Goal: Information Seeking & Learning: Learn about a topic

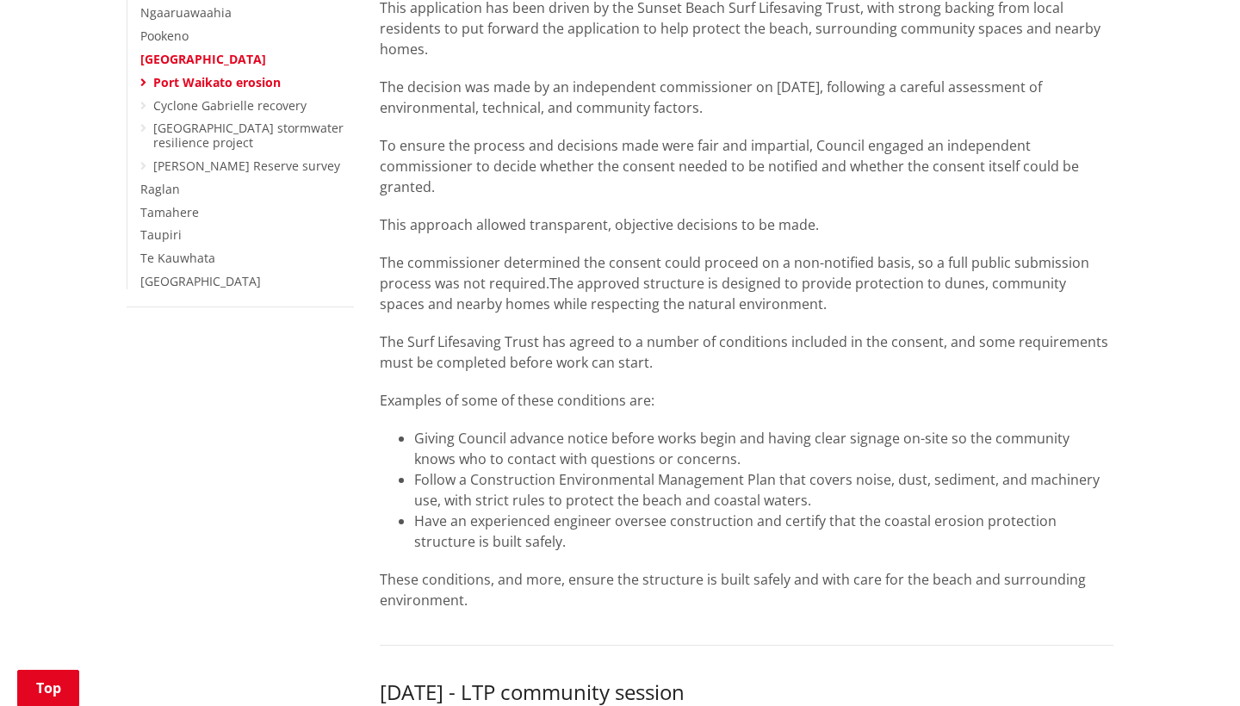
scroll to position [358, 0]
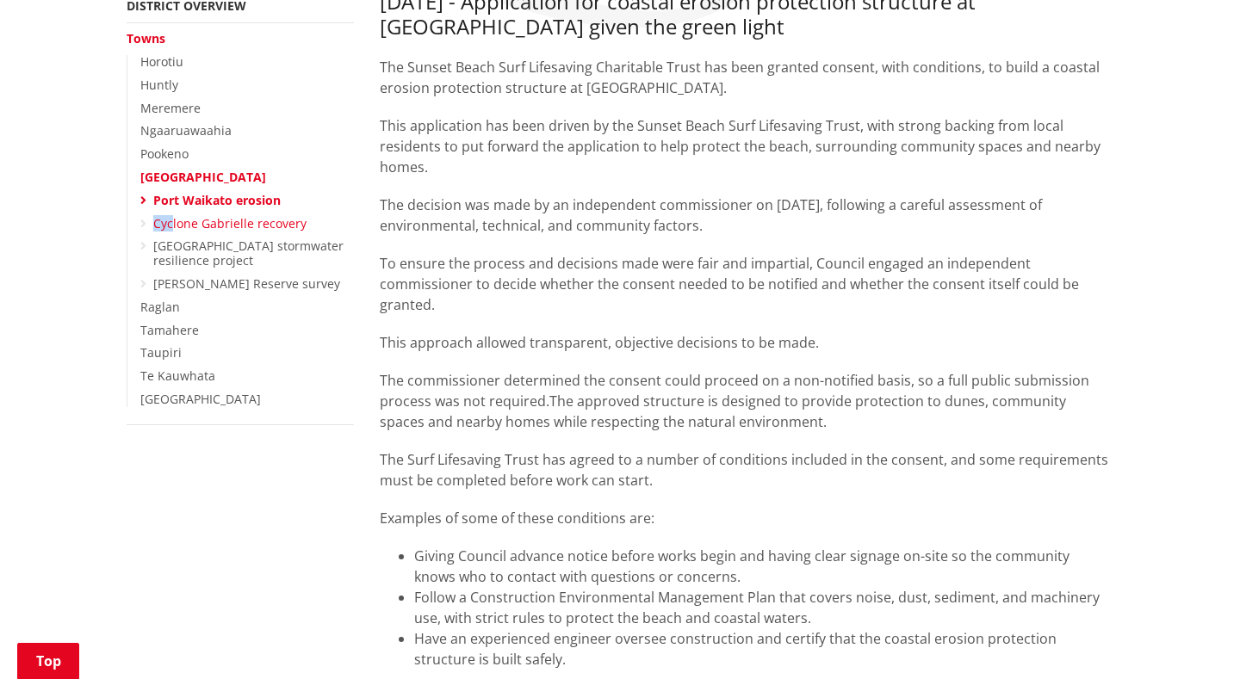
click at [255, 215] on link "Cyclone Gabrielle recovery" at bounding box center [229, 223] width 153 height 16
click at [238, 241] on link "[GEOGRAPHIC_DATA] stormwater resilience project" at bounding box center [248, 253] width 190 height 31
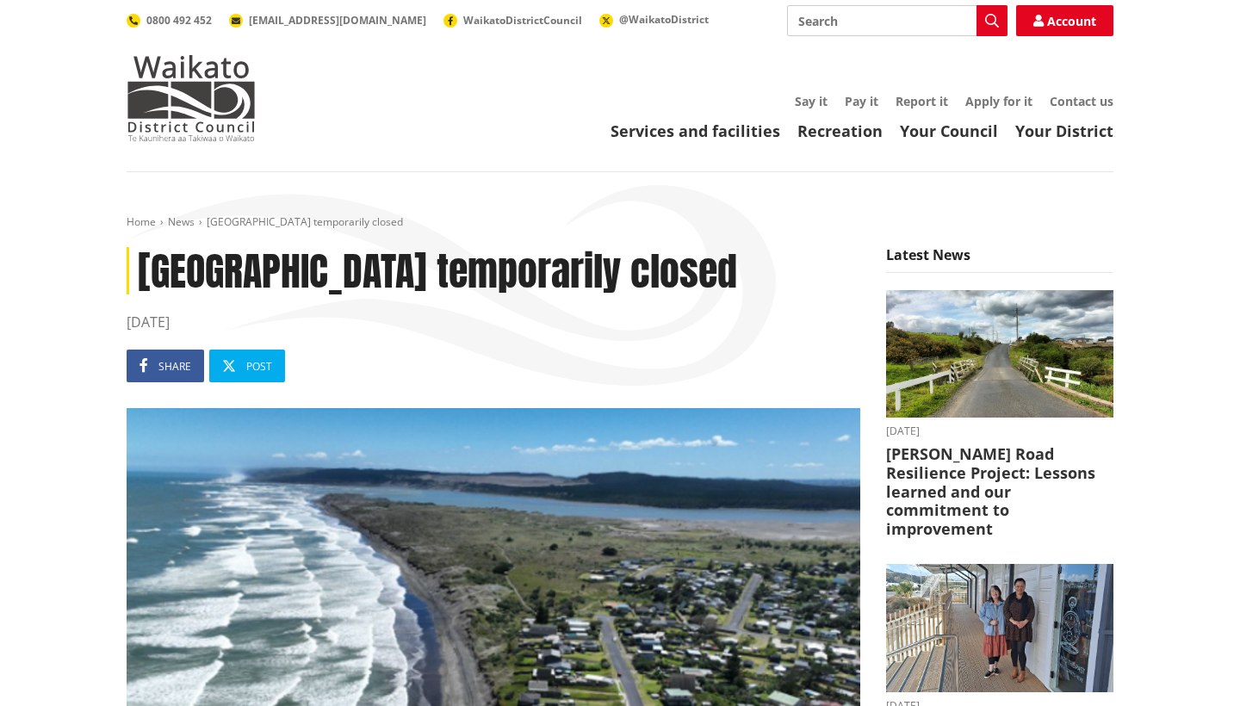
click at [795, 7] on input "Search" at bounding box center [897, 20] width 220 height 31
type input "D"
click at [538, 294] on h1 "[GEOGRAPHIC_DATA] temporarily closed" at bounding box center [494, 270] width 734 height 47
drag, startPoint x: 279, startPoint y: 327, endPoint x: 124, endPoint y: 279, distance: 162.3
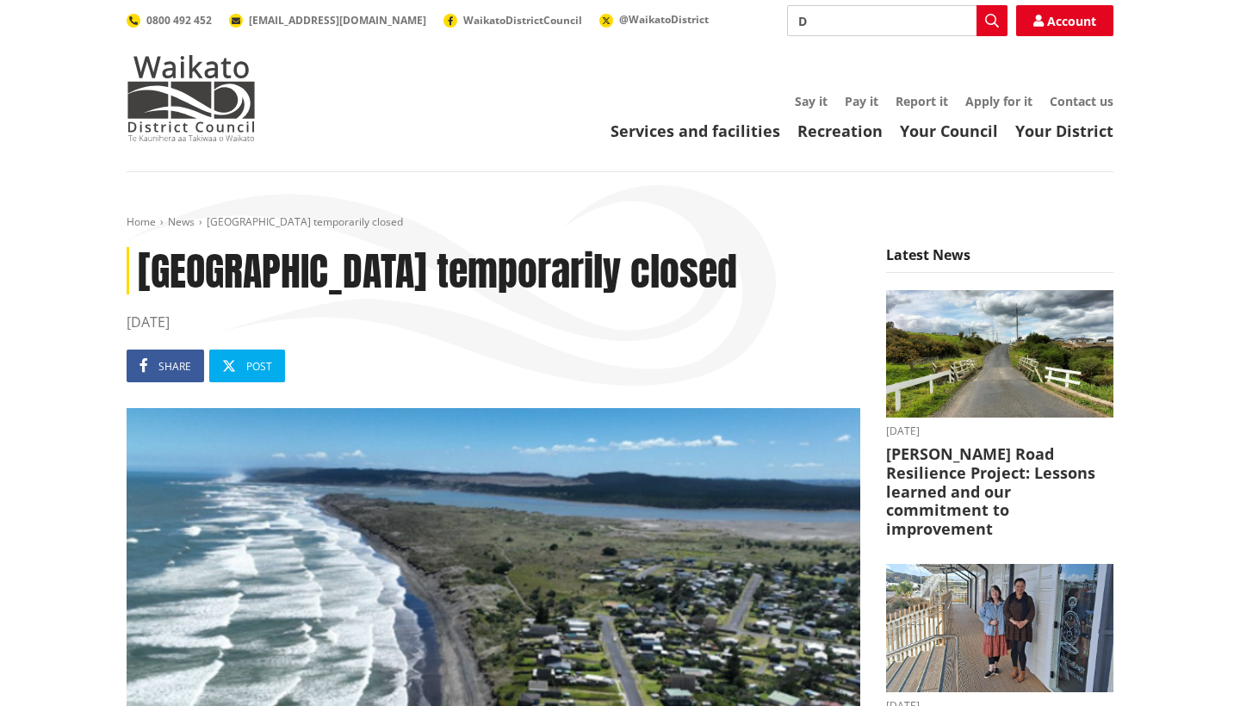
copy h1 "[GEOGRAPHIC_DATA] temporarily closed"
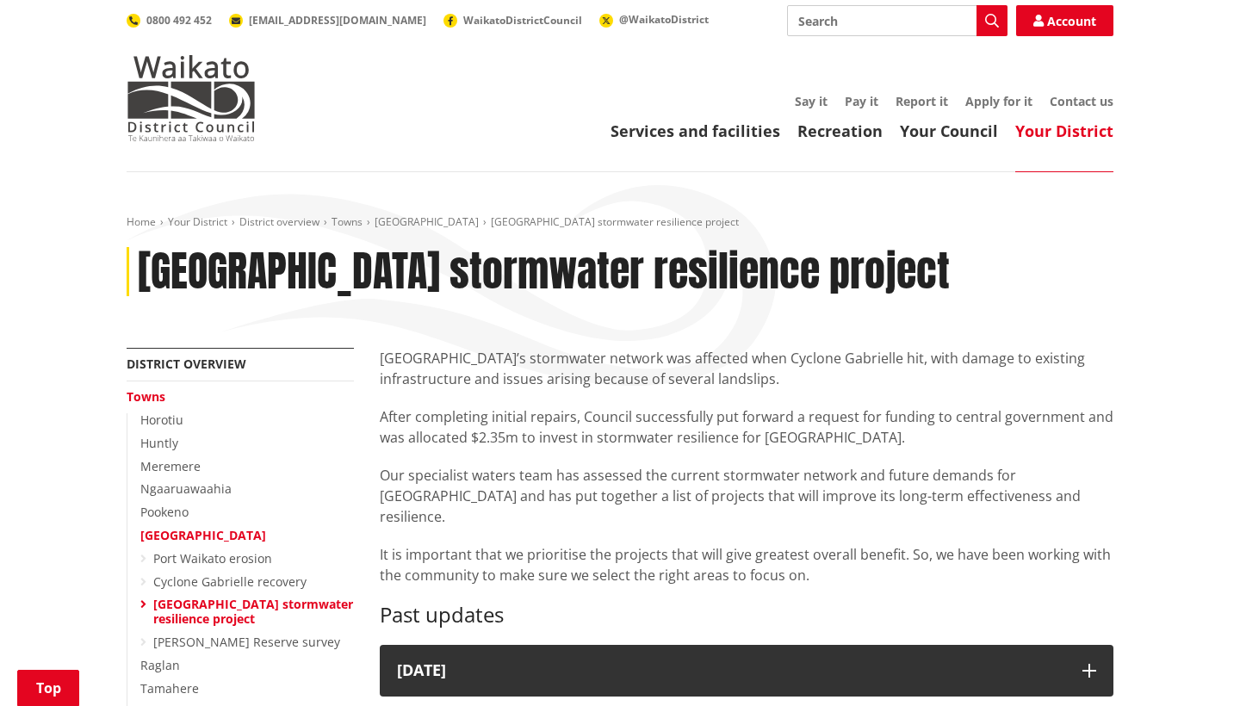
scroll to position [202, 0]
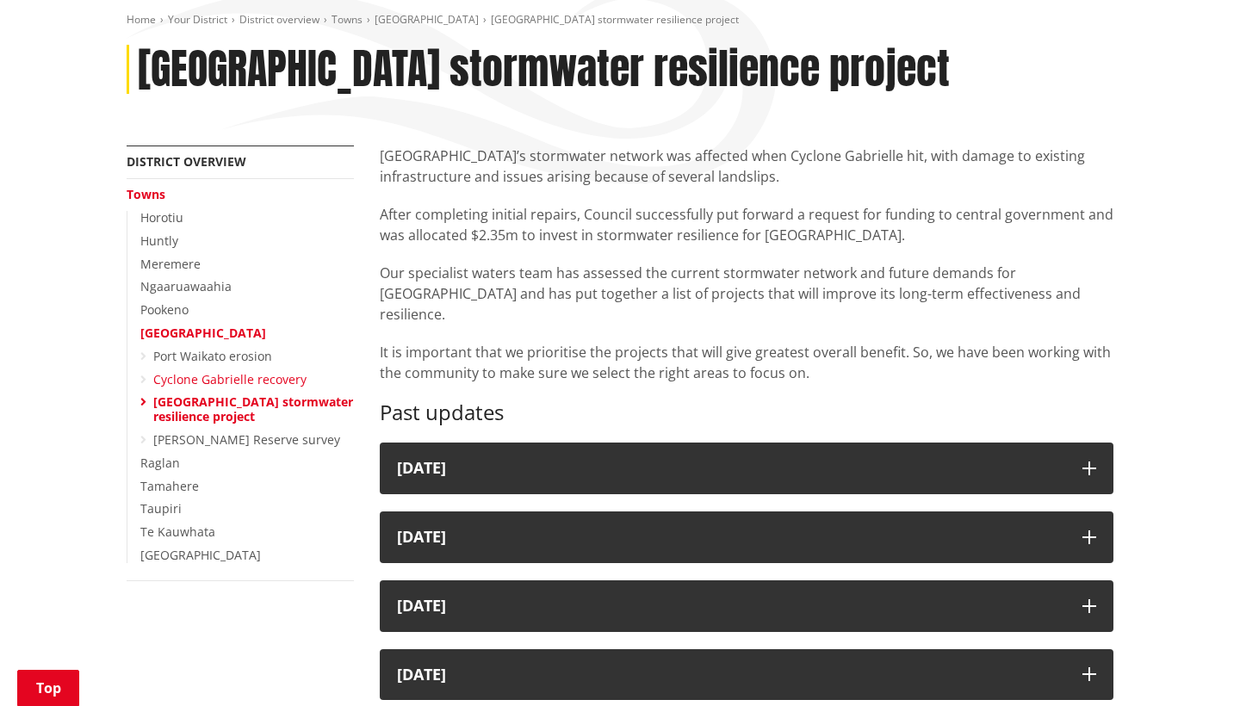
click at [271, 371] on link "Cyclone Gabrielle recovery" at bounding box center [229, 379] width 153 height 16
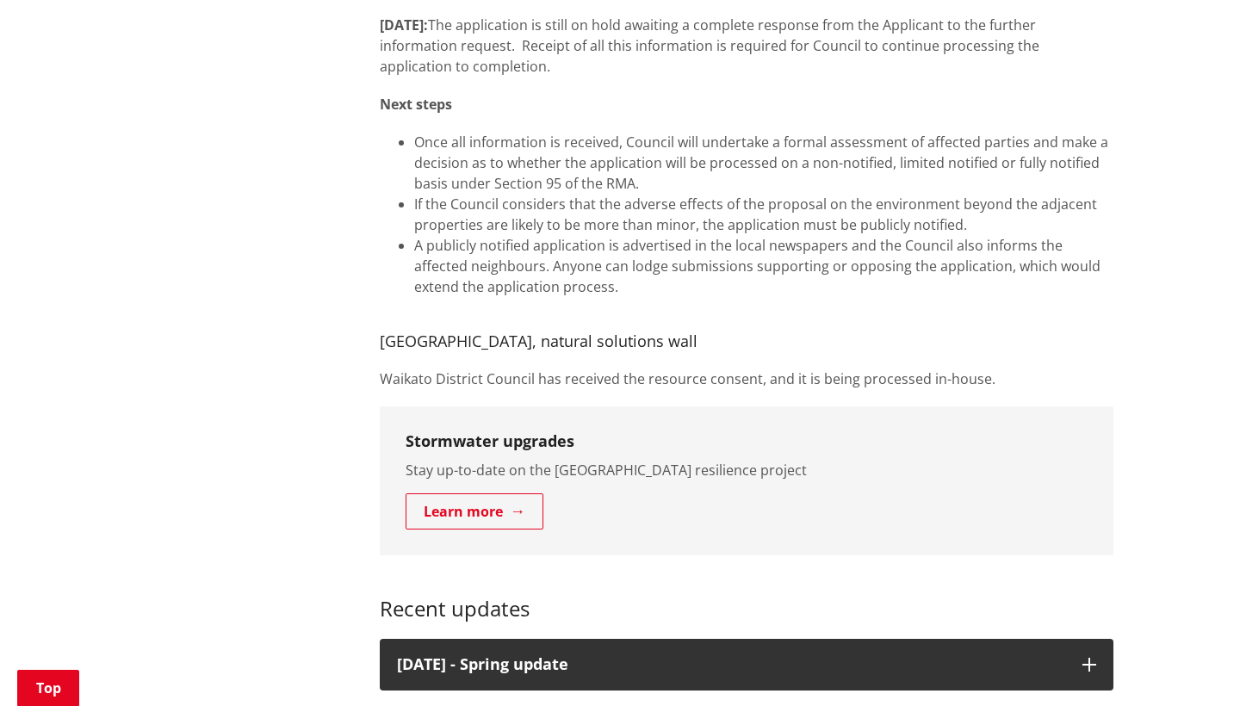
scroll to position [3085, 0]
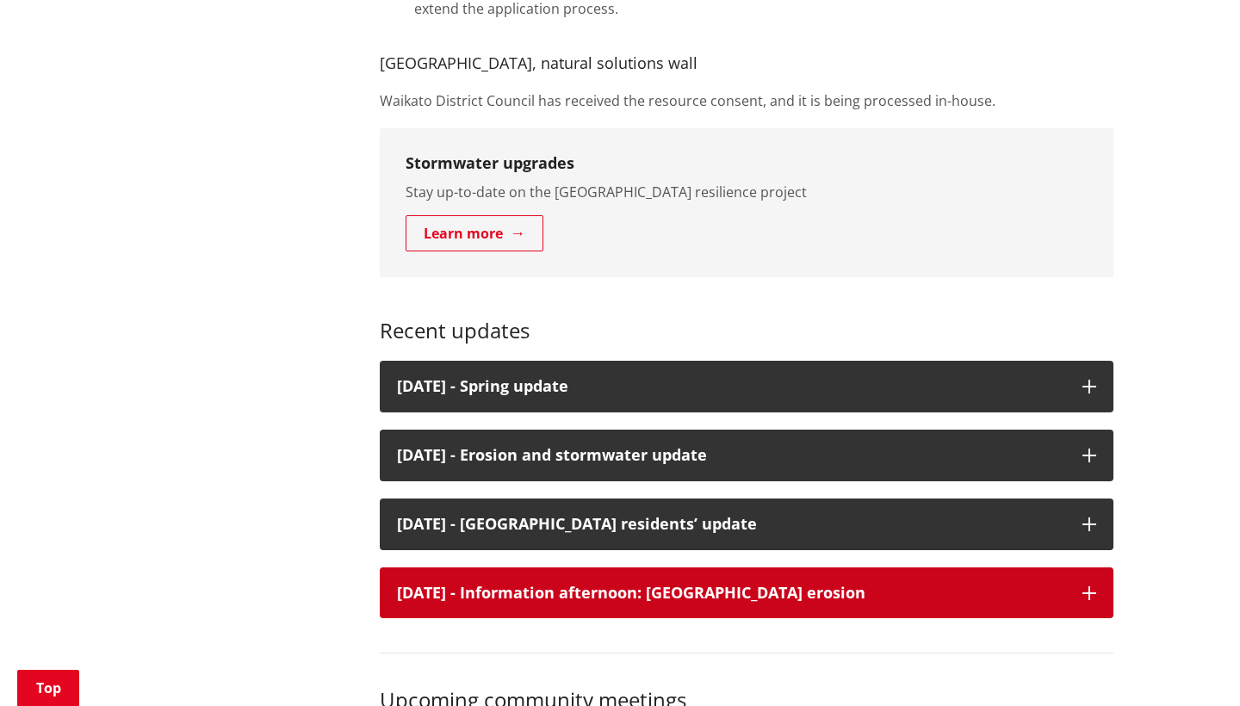
click at [569, 602] on p "[DATE] - Information afternoon: [GEOGRAPHIC_DATA] erosion" at bounding box center [731, 593] width 668 height 17
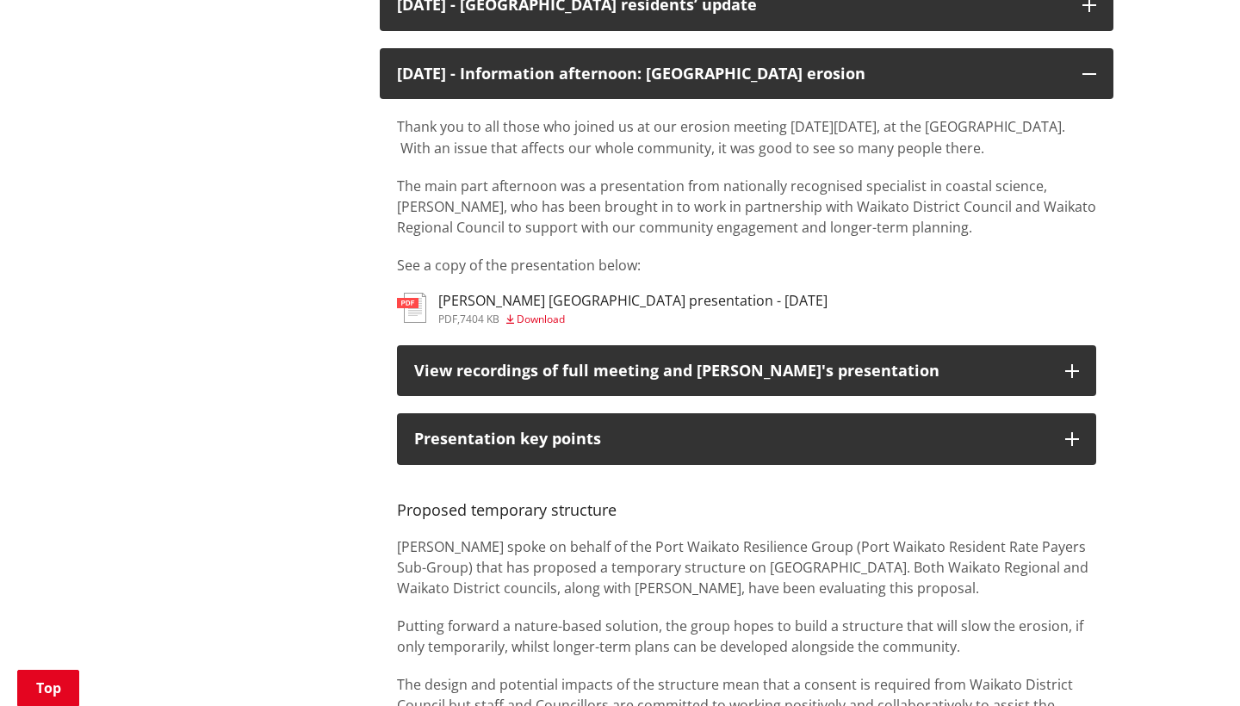
scroll to position [3591, 0]
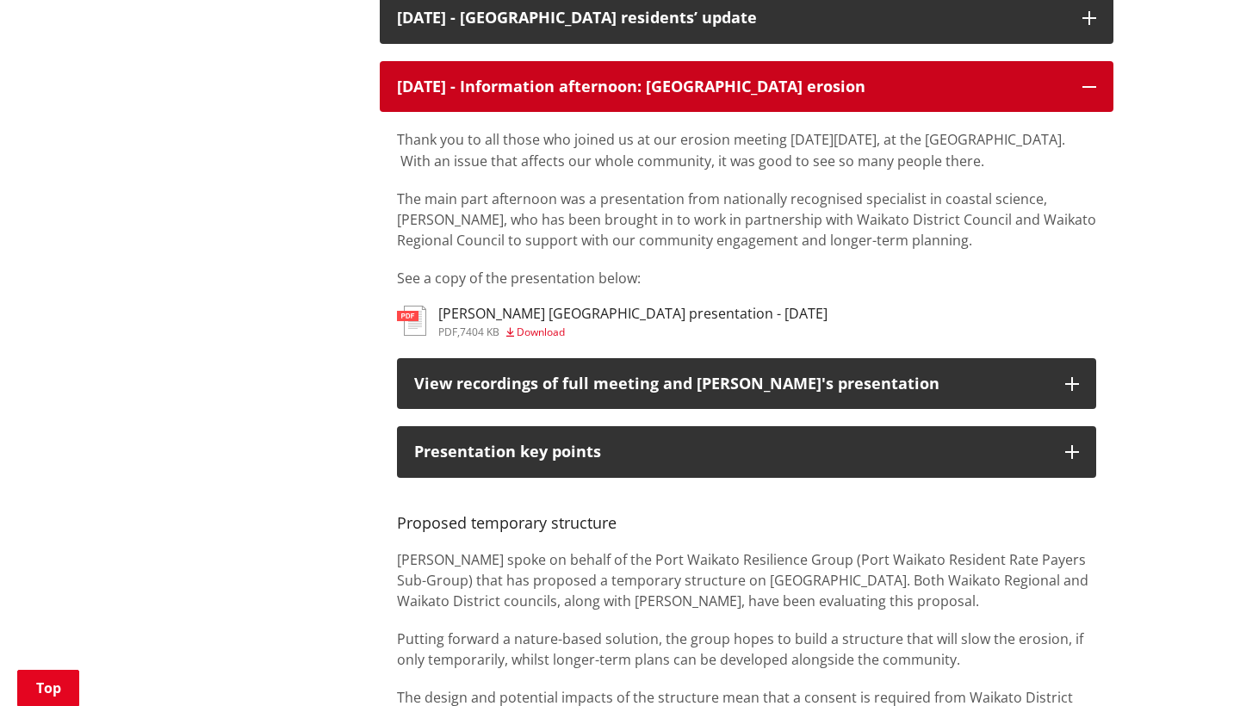
click at [612, 96] on p "[DATE] - Information afternoon: [GEOGRAPHIC_DATA] erosion" at bounding box center [731, 86] width 668 height 17
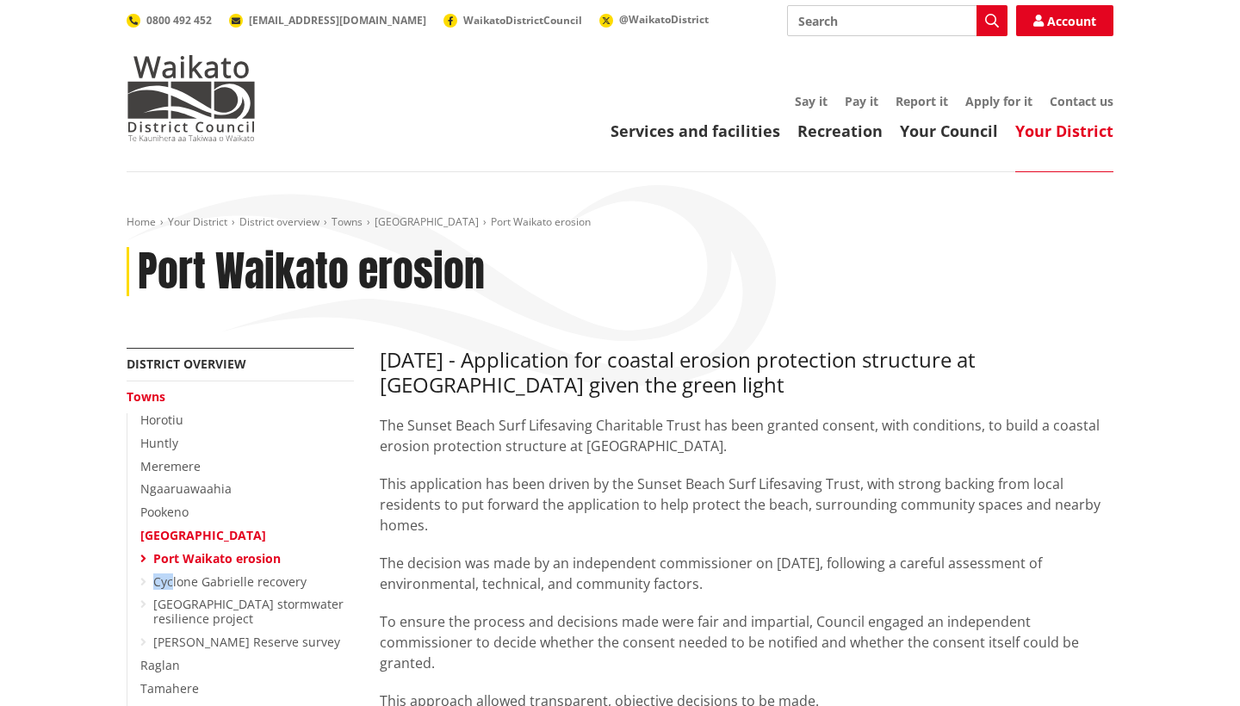
scroll to position [66, 0]
